Goal: Information Seeking & Learning: Check status

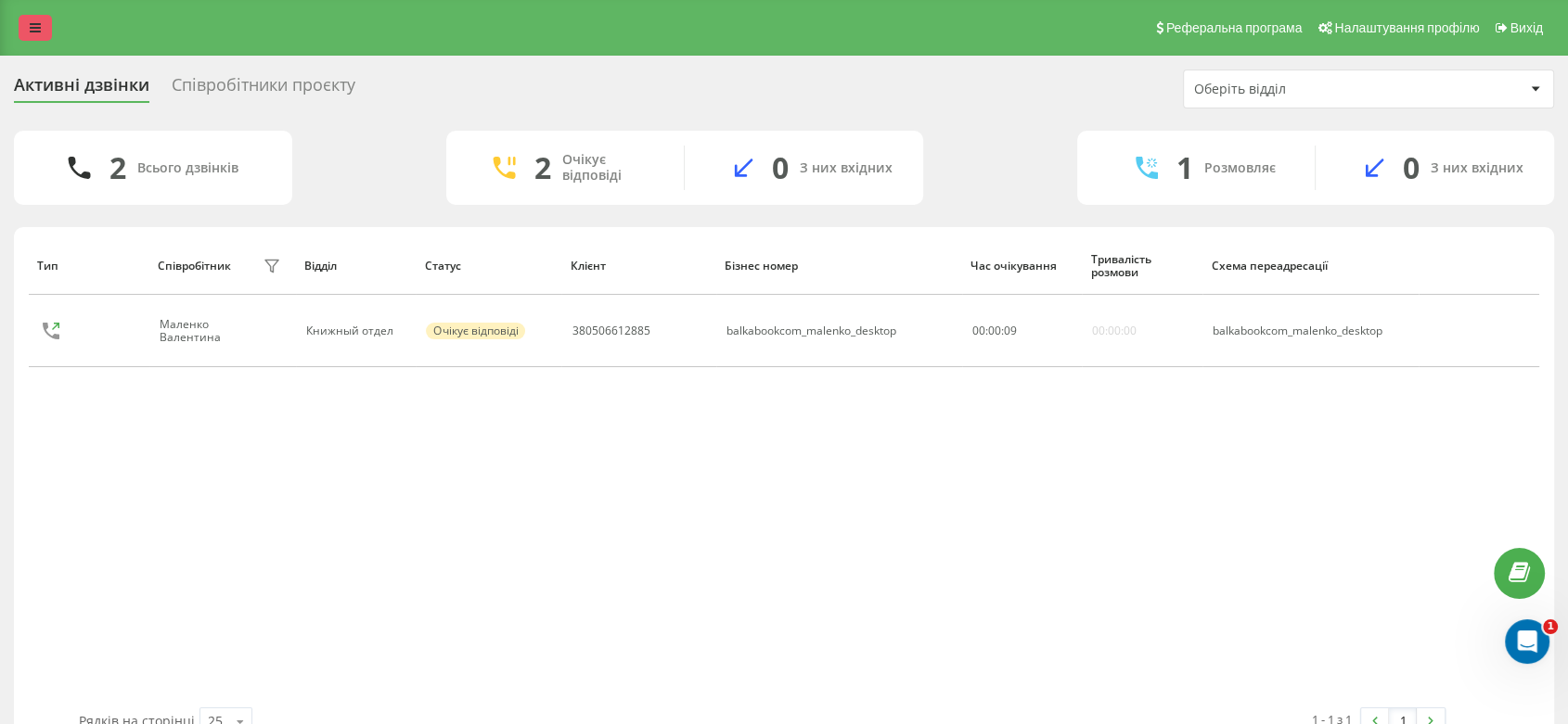
click at [35, 32] on icon at bounding box center [35, 28] width 11 height 13
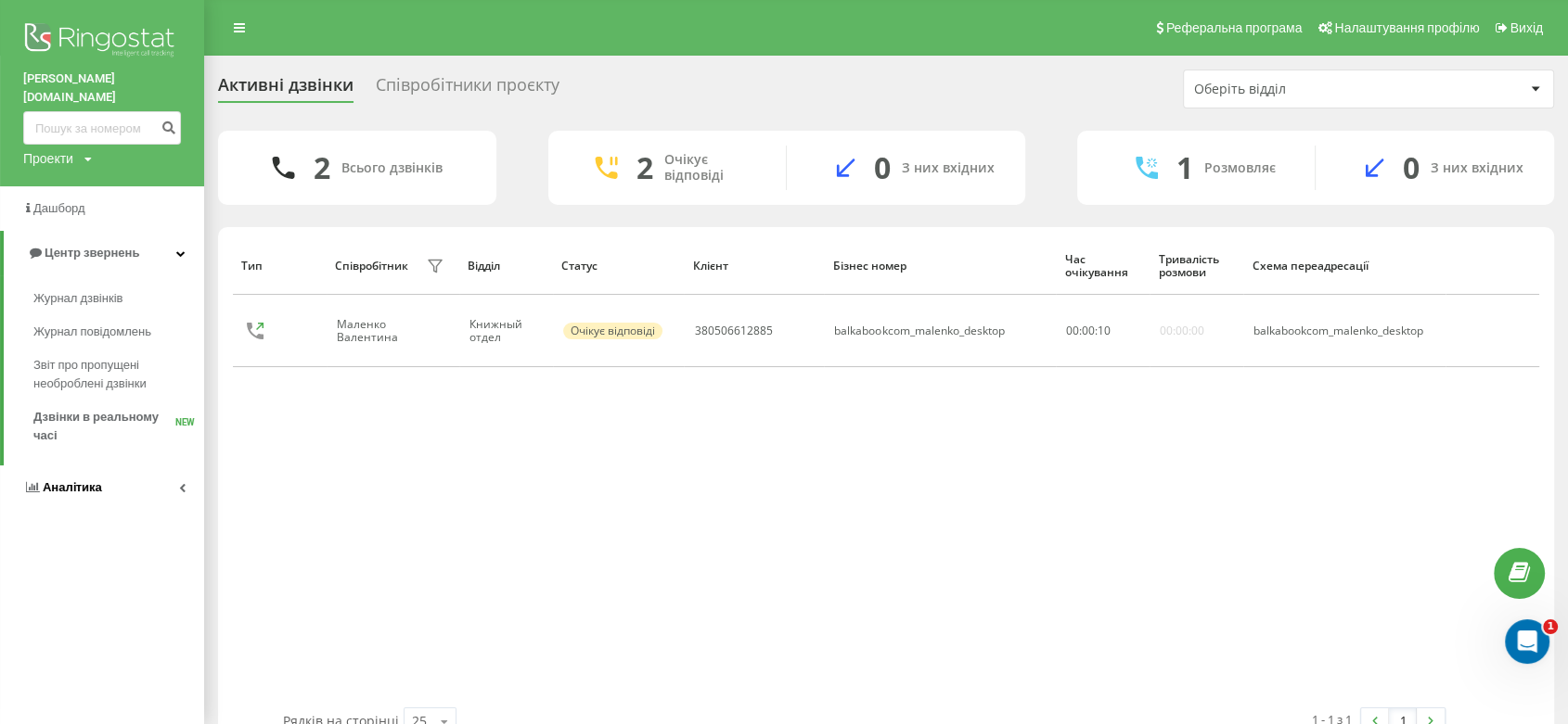
click at [89, 480] on span "Аналiтика" at bounding box center [72, 487] width 59 height 14
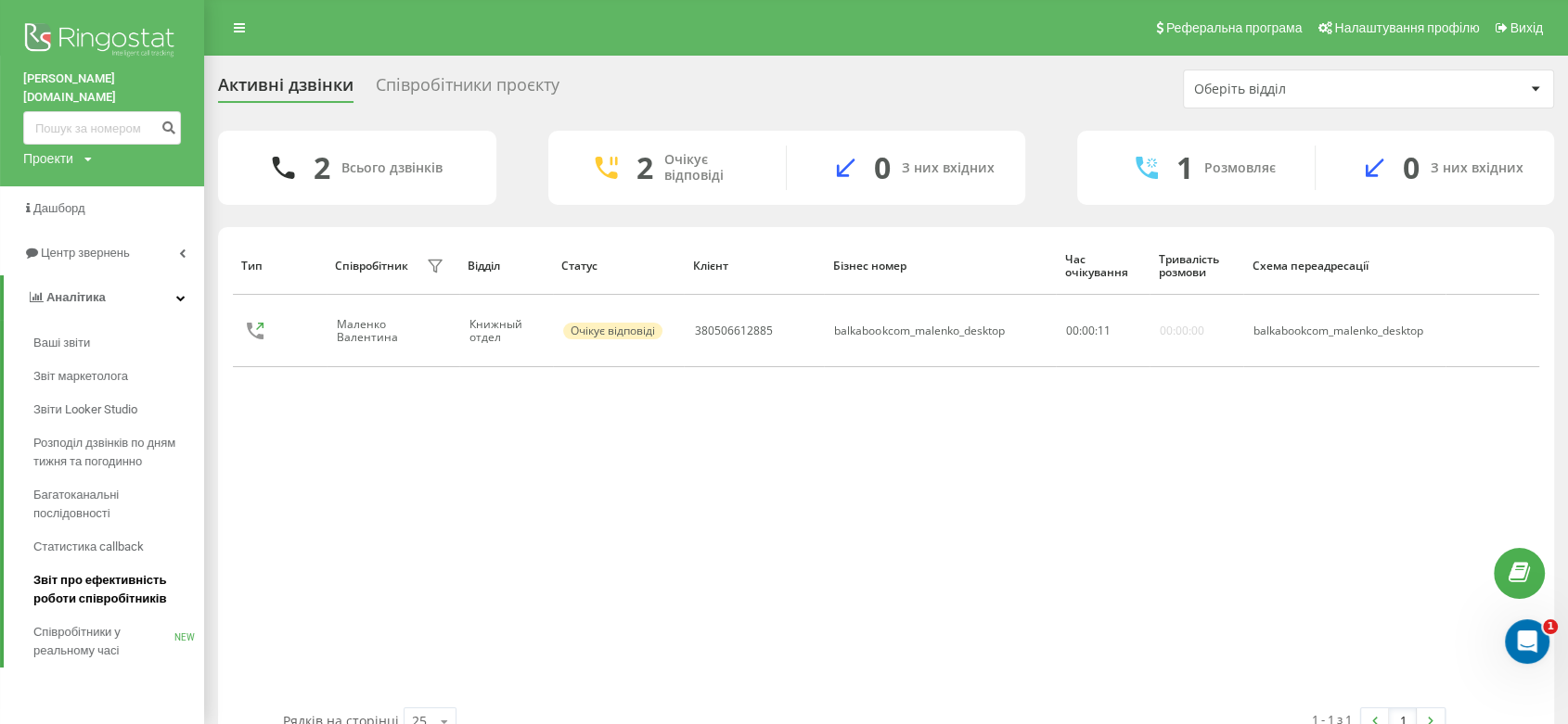
click at [100, 571] on span "Звіт про ефективність роботи співробітників" at bounding box center [114, 589] width 162 height 37
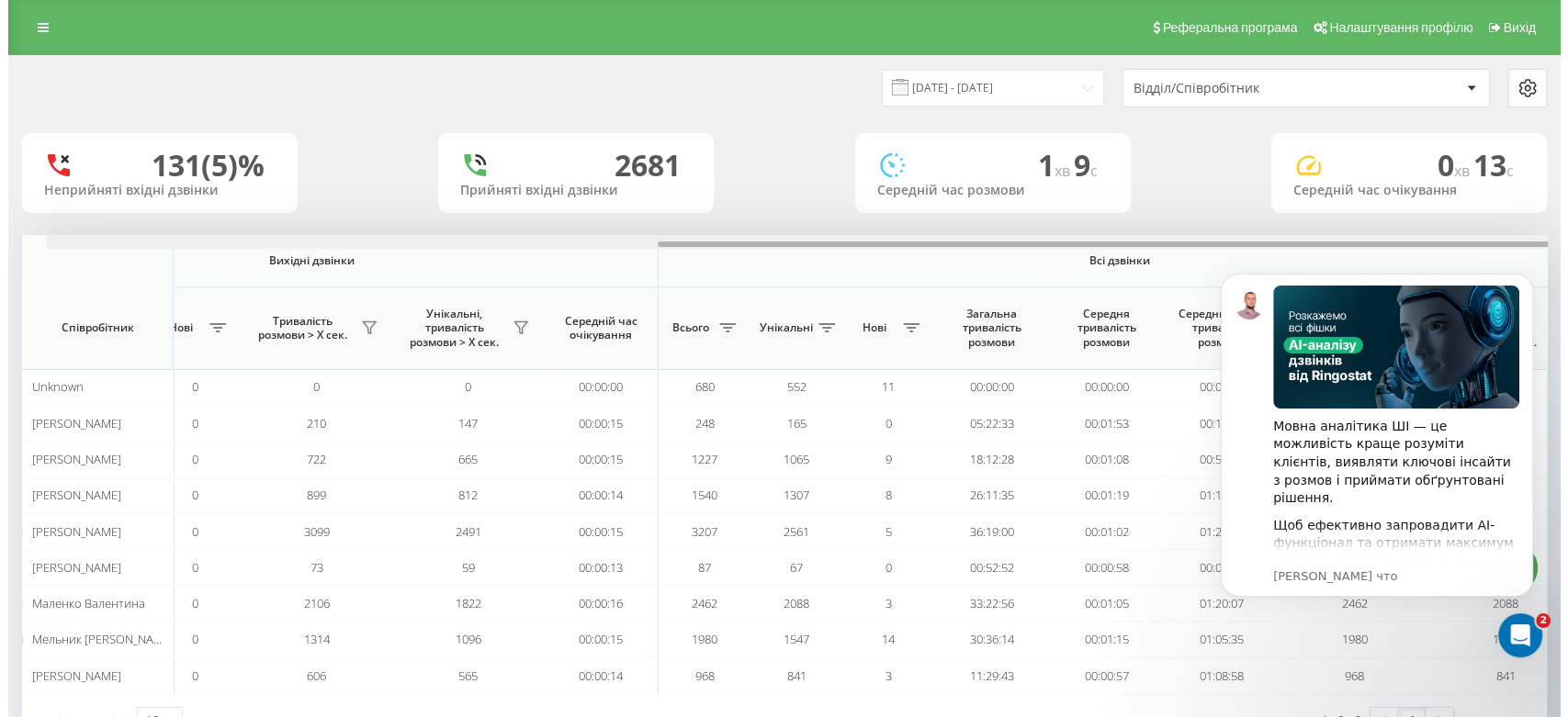
scroll to position [0, 1037]
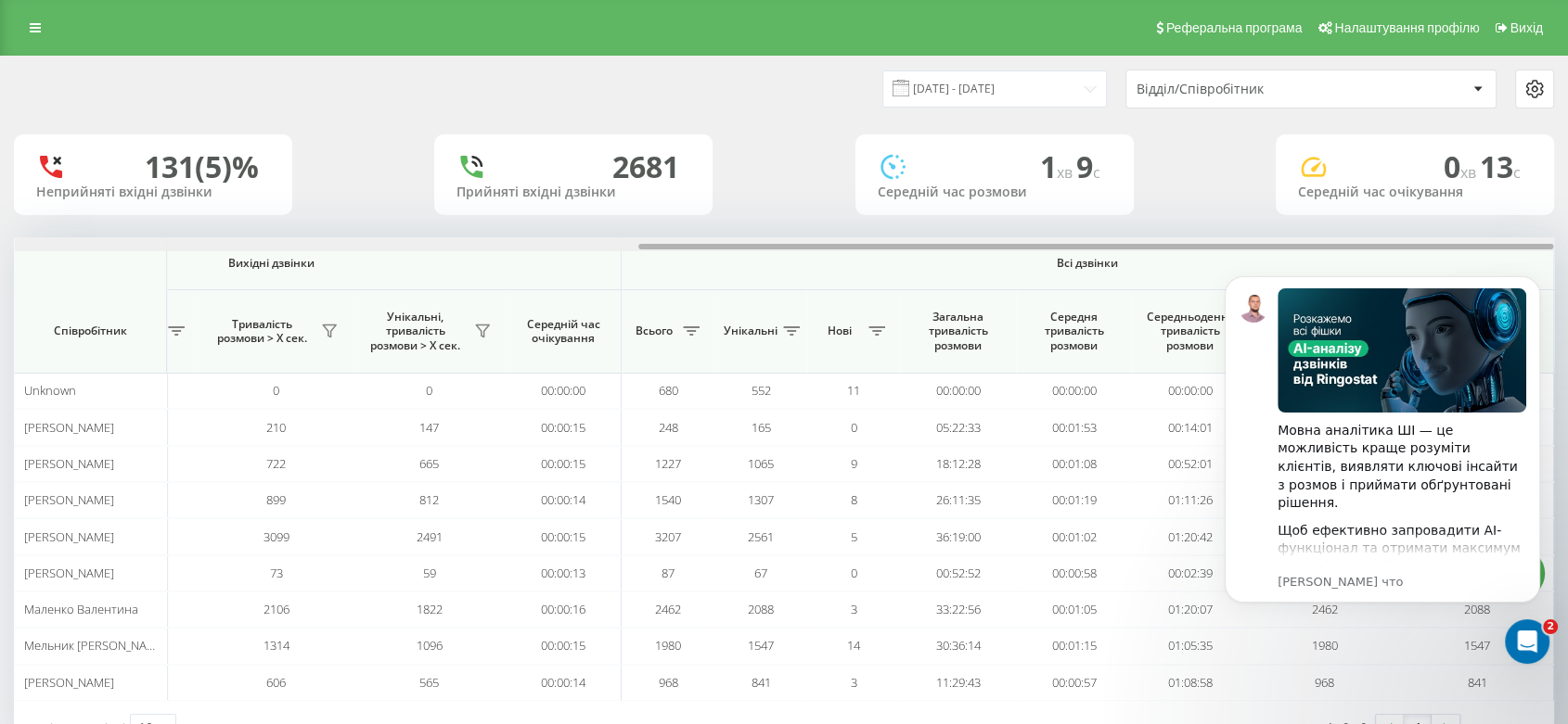
drag, startPoint x: 502, startPoint y: 243, endPoint x: 1259, endPoint y: 238, distance: 757.0
click at [1259, 238] on div at bounding box center [784, 244] width 1539 height 14
click at [1024, 79] on input "20.07.2025 - 20.08.2025" at bounding box center [995, 88] width 225 height 36
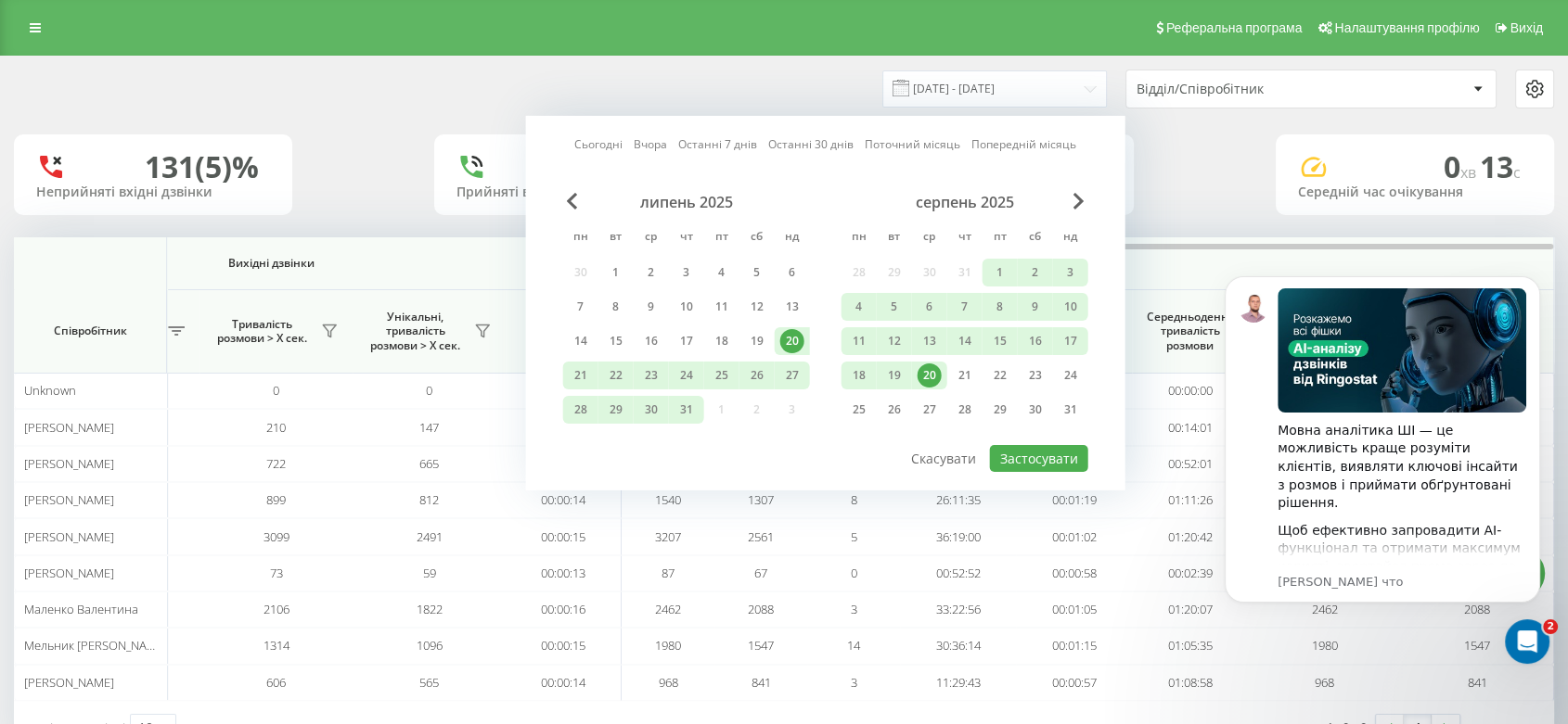
click at [932, 369] on div "20" at bounding box center [929, 375] width 24 height 24
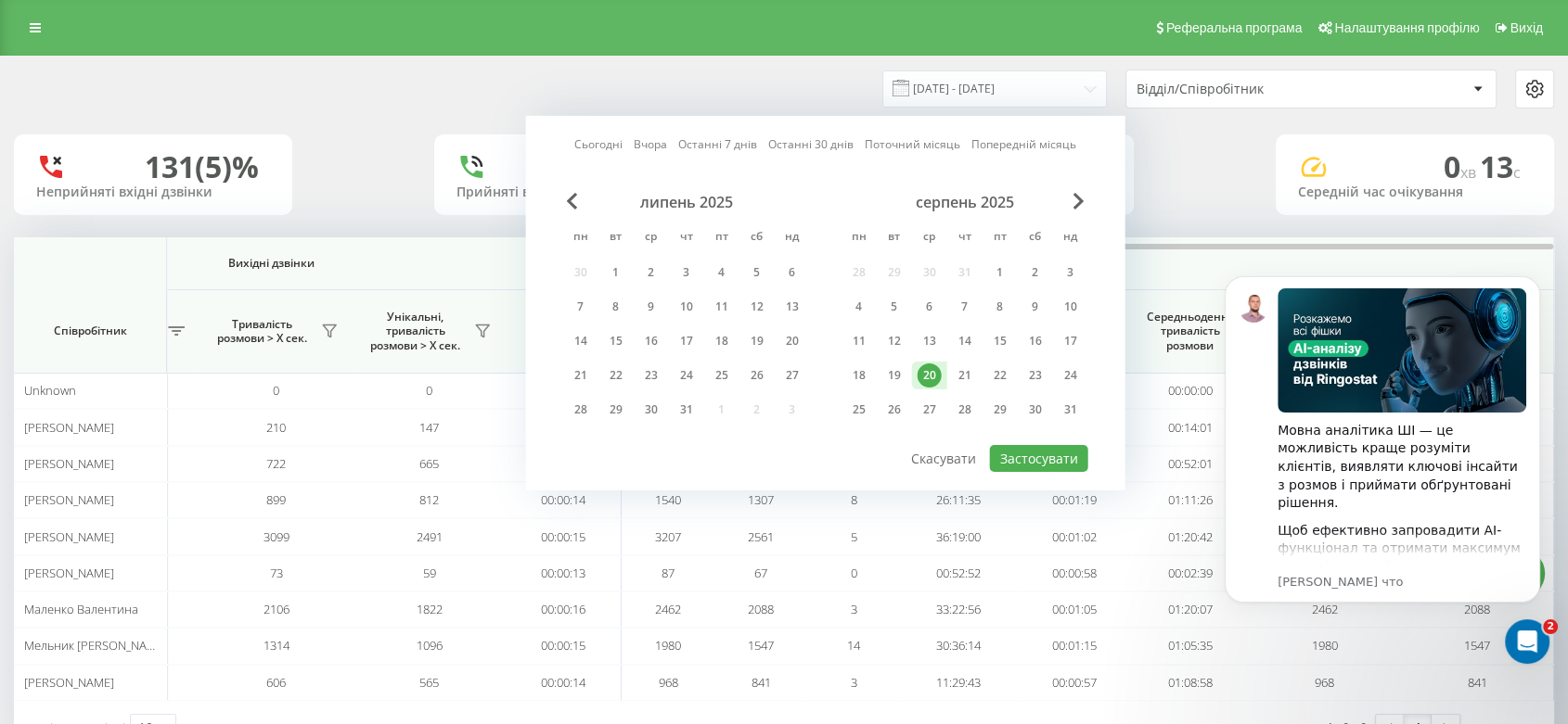
click at [932, 369] on div "20" at bounding box center [929, 375] width 24 height 24
click at [1050, 454] on button "Застосувати" at bounding box center [1039, 459] width 98 height 27
type input "[DATE] - [DATE]"
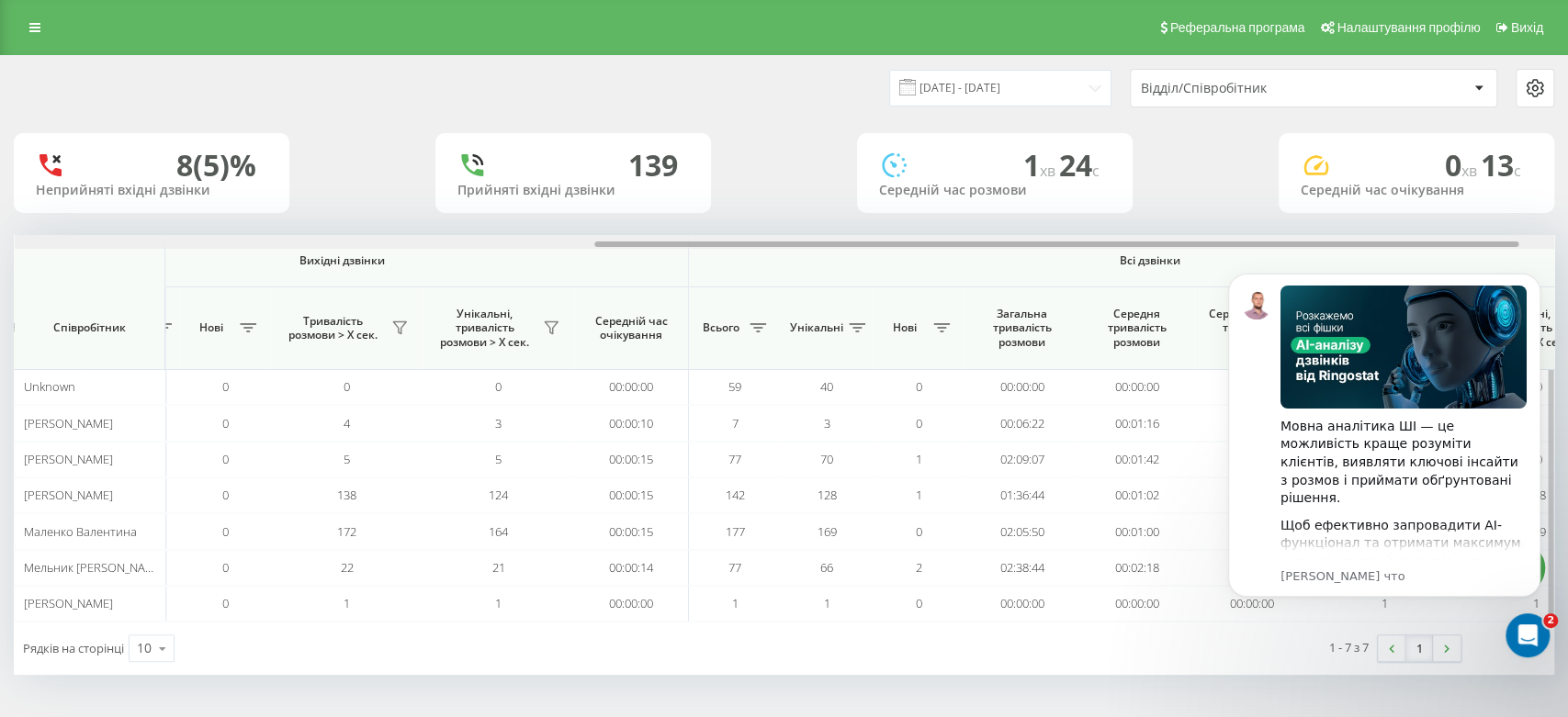
scroll to position [0, 1022]
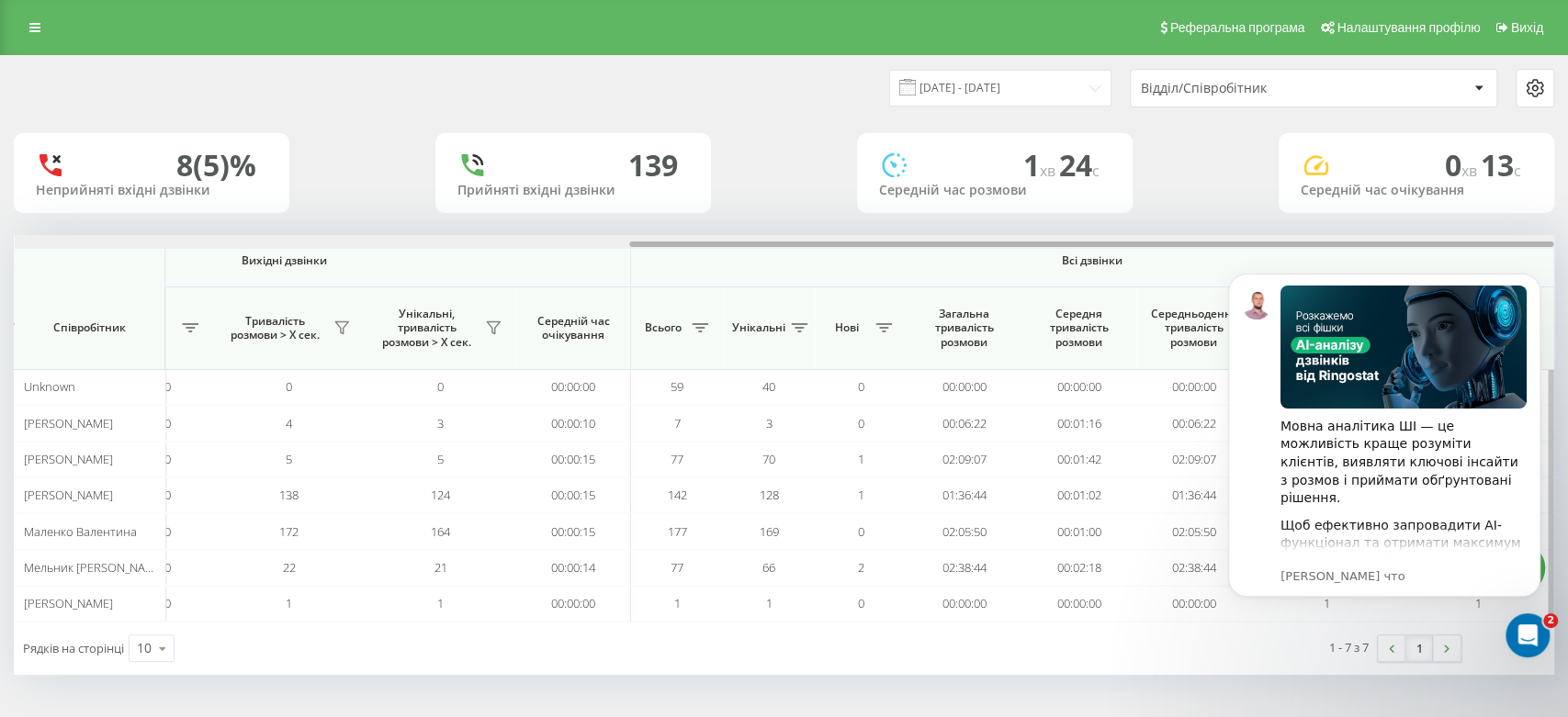
drag, startPoint x: 673, startPoint y: 244, endPoint x: 1432, endPoint y: 235, distance: 759.1
click at [1432, 235] on div at bounding box center [784, 241] width 1539 height 14
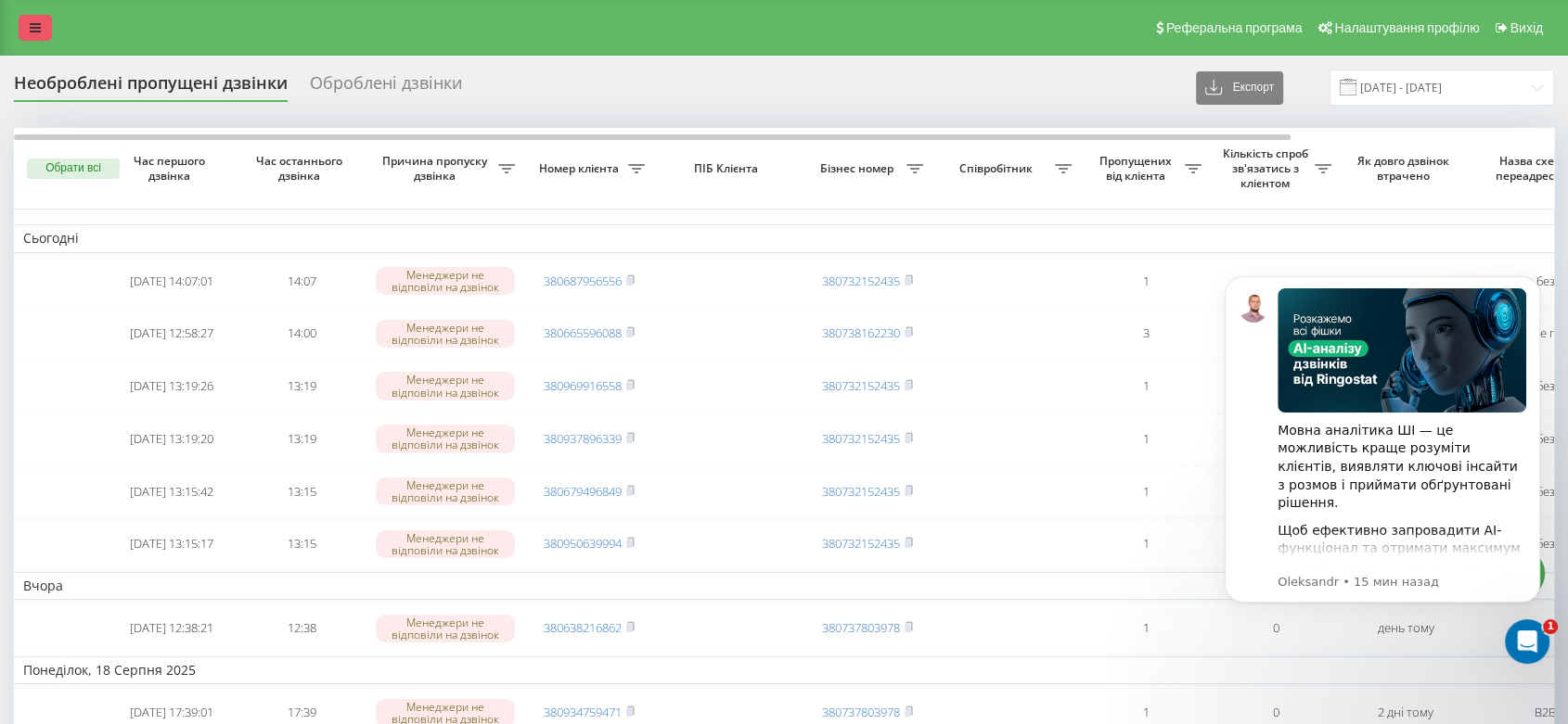
click at [51, 37] on link at bounding box center [34, 28] width 33 height 26
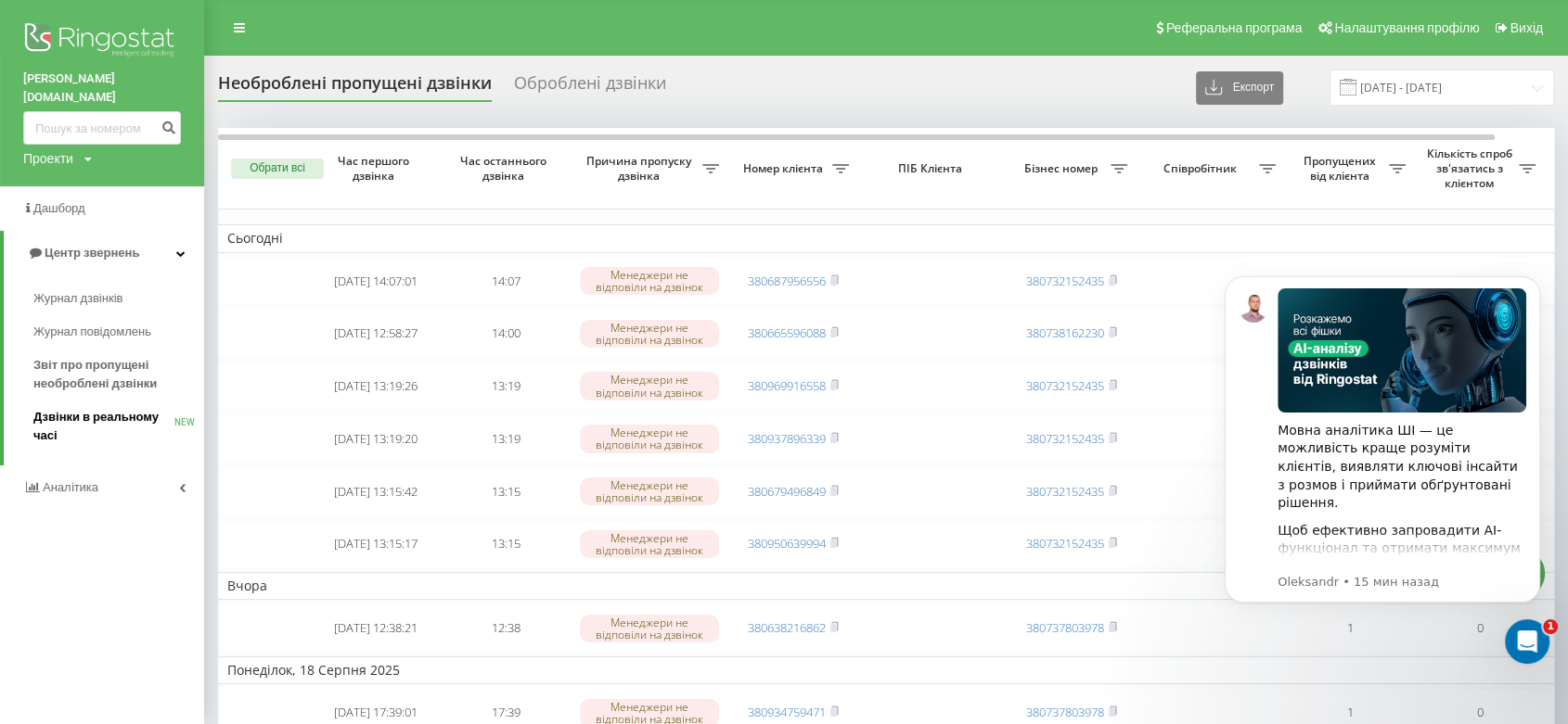
click at [63, 410] on span "Дзвінки в реальному часі" at bounding box center [104, 426] width 141 height 37
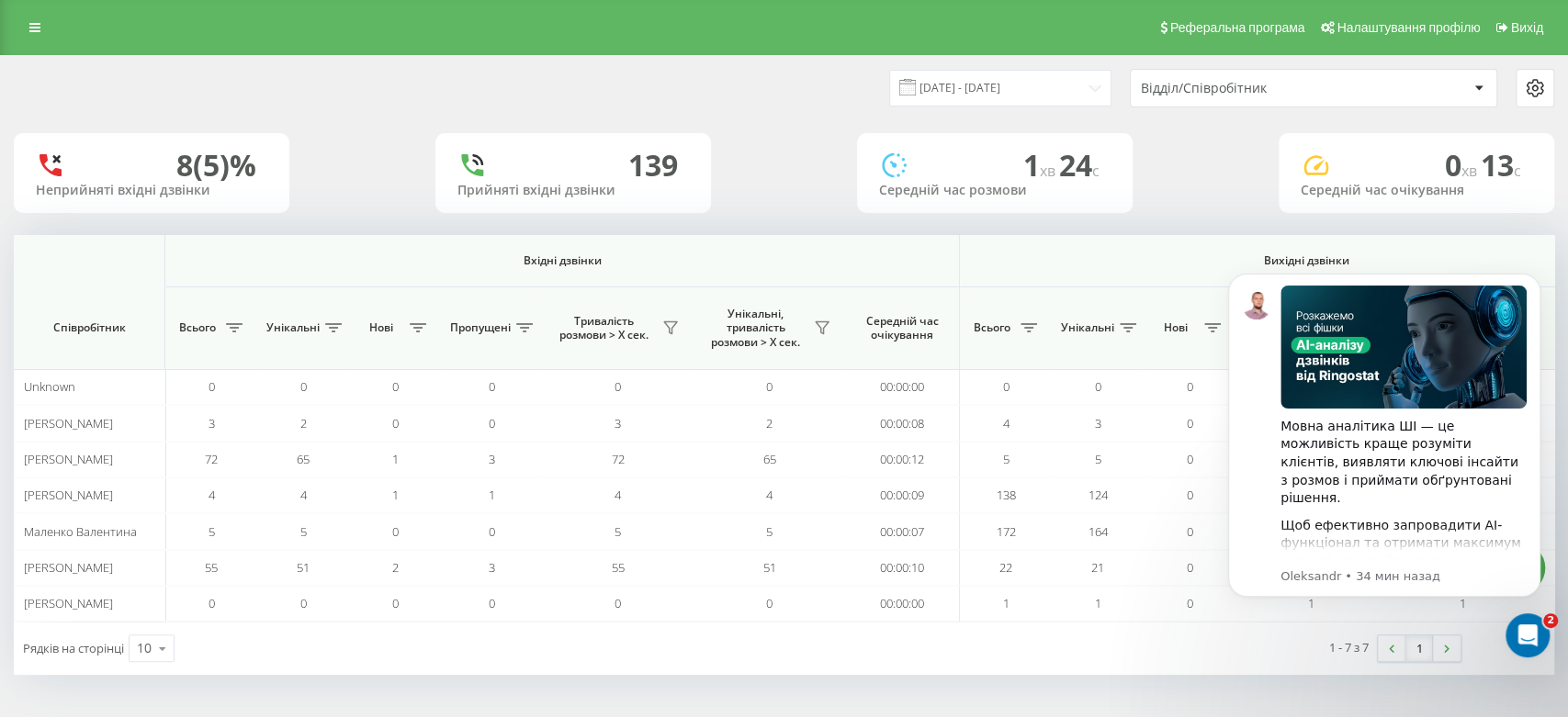
scroll to position [0, 1022]
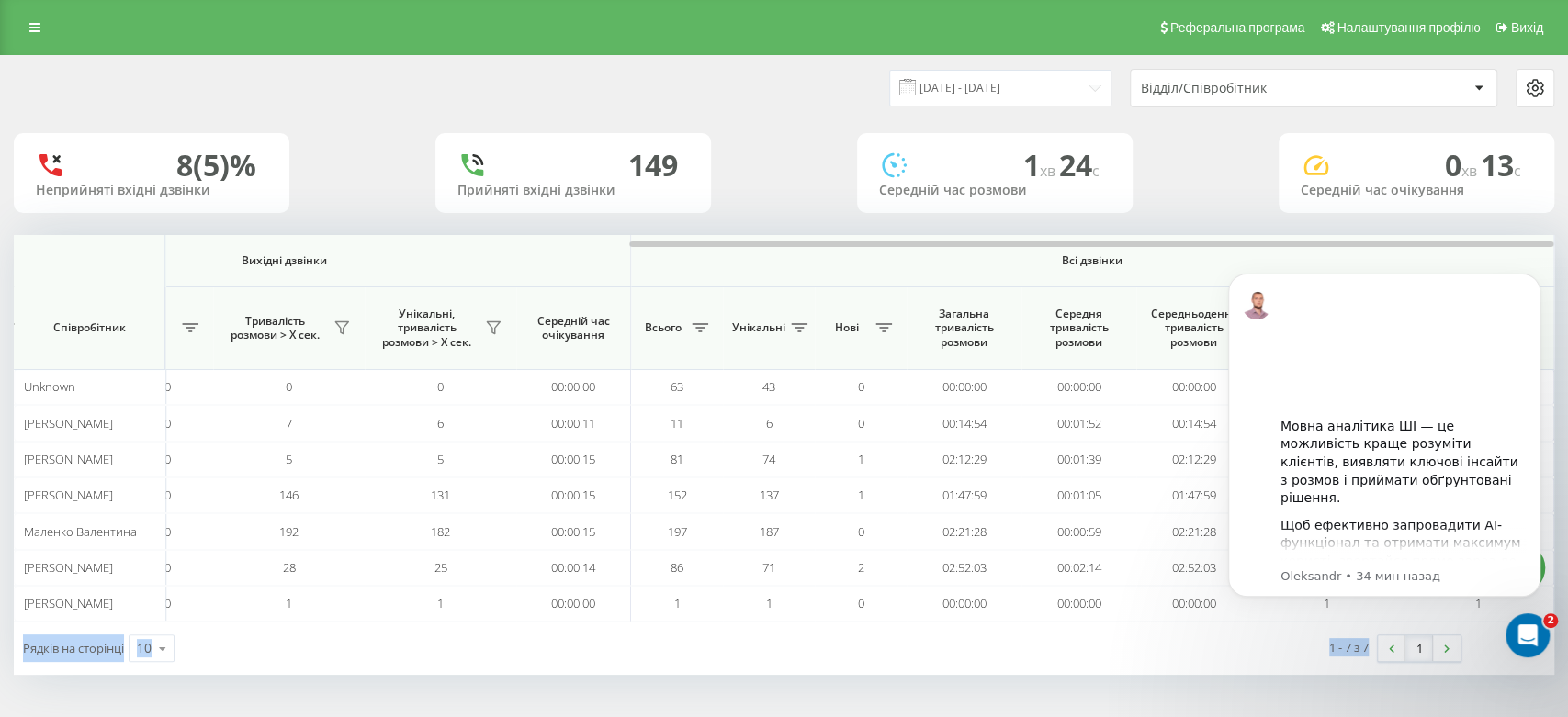
drag, startPoint x: 837, startPoint y: 248, endPoint x: 1396, endPoint y: 246, distance: 559.0
click at [1396, 246] on body "balka-book.com Проекти balka-book.com Дашборд Центр звернень Аналiтика Ваші зві…" at bounding box center [784, 358] width 1568 height 717
drag, startPoint x: 692, startPoint y: 244, endPoint x: 1369, endPoint y: 244, distance: 677.0
click at [1369, 244] on div at bounding box center [1091, 244] width 923 height 6
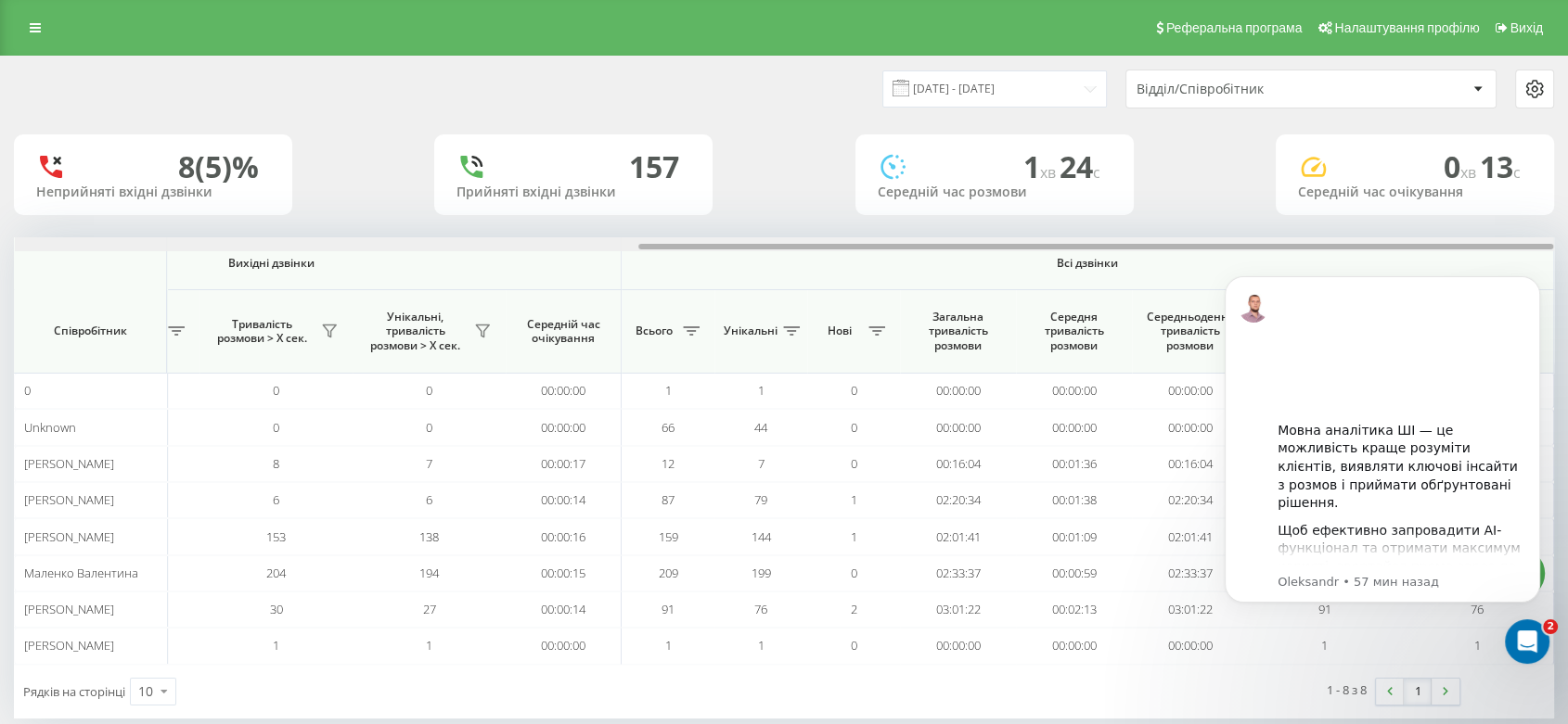
drag, startPoint x: 616, startPoint y: 248, endPoint x: 1343, endPoint y: 246, distance: 727.0
click at [1343, 246] on div at bounding box center [1096, 246] width 915 height 6
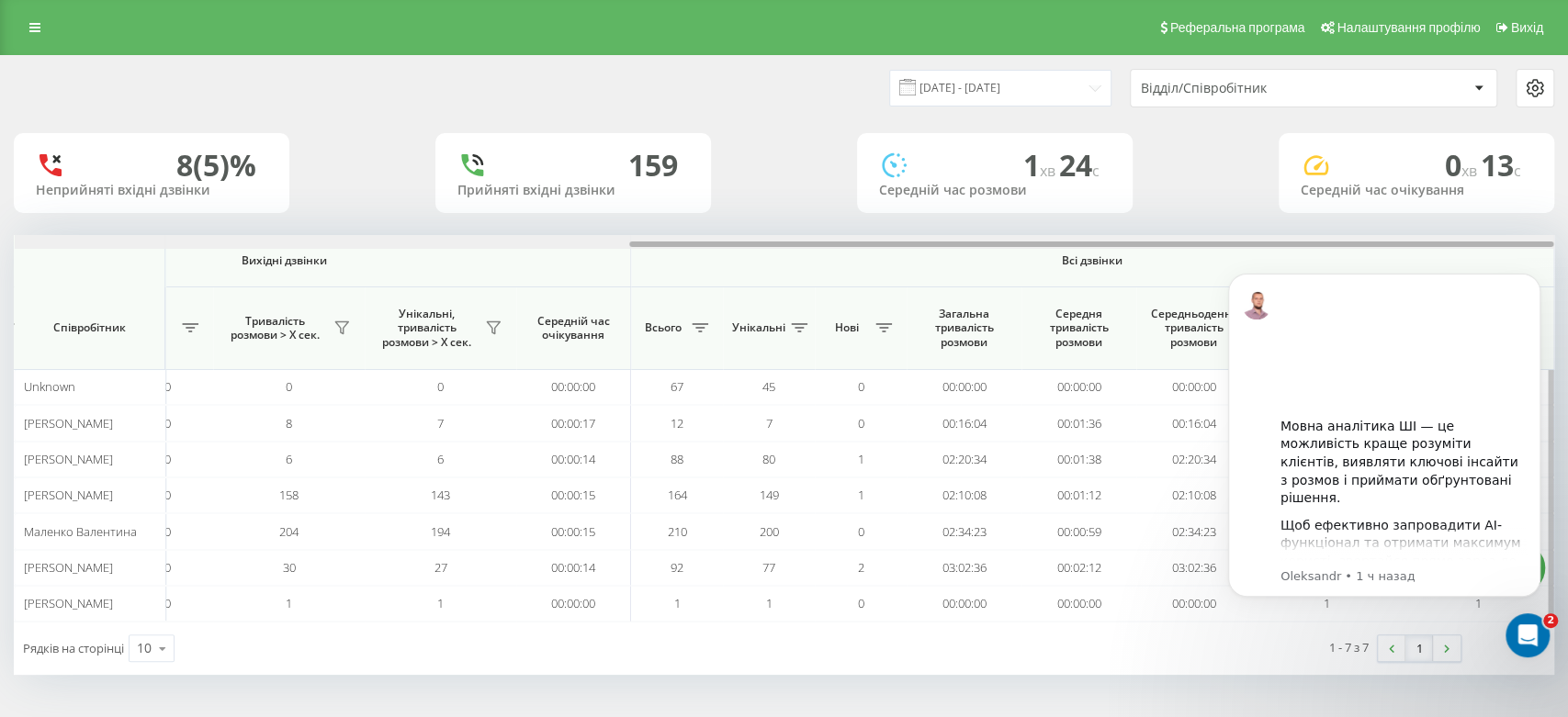
drag, startPoint x: 1659, startPoint y: 487, endPoint x: 2414, endPoint y: 496, distance: 755.1
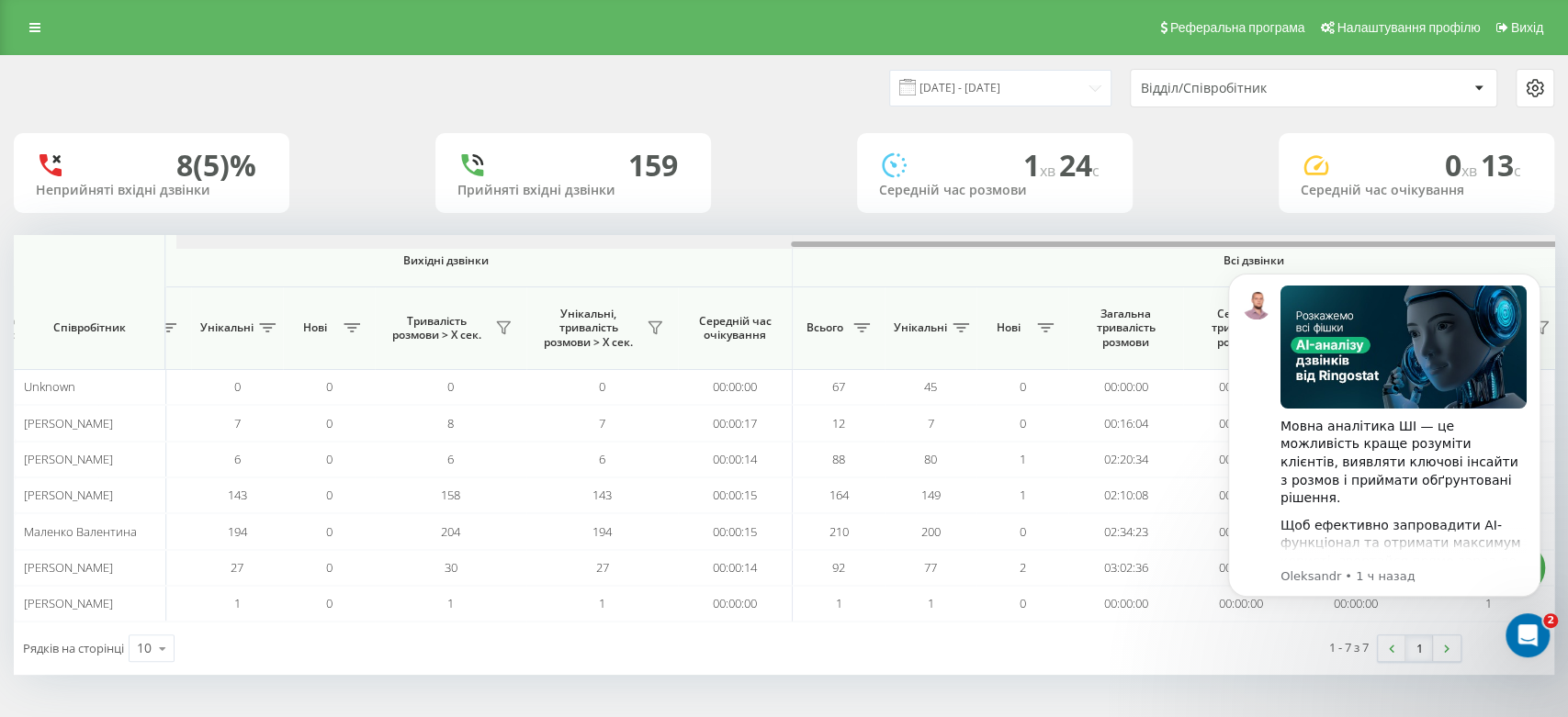
scroll to position [0, 1022]
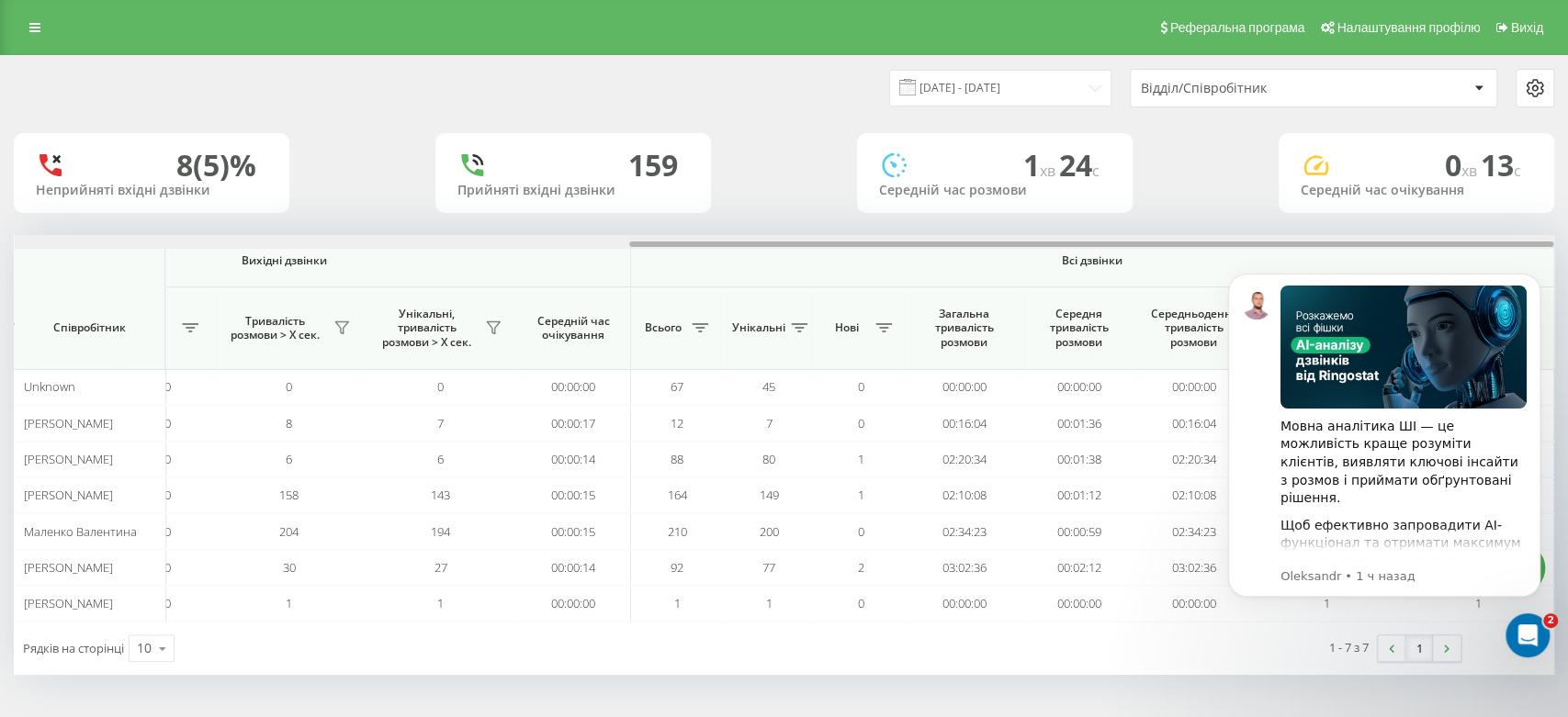
click at [1538, 179] on div "0 хв 13 c Середній час очікування" at bounding box center [1416, 172] width 275 height 80
drag, startPoint x: 956, startPoint y: 244, endPoint x: 1117, endPoint y: 243, distance: 161.0
click at [1117, 243] on div at bounding box center [1091, 244] width 923 height 6
